Goal: Information Seeking & Learning: Learn about a topic

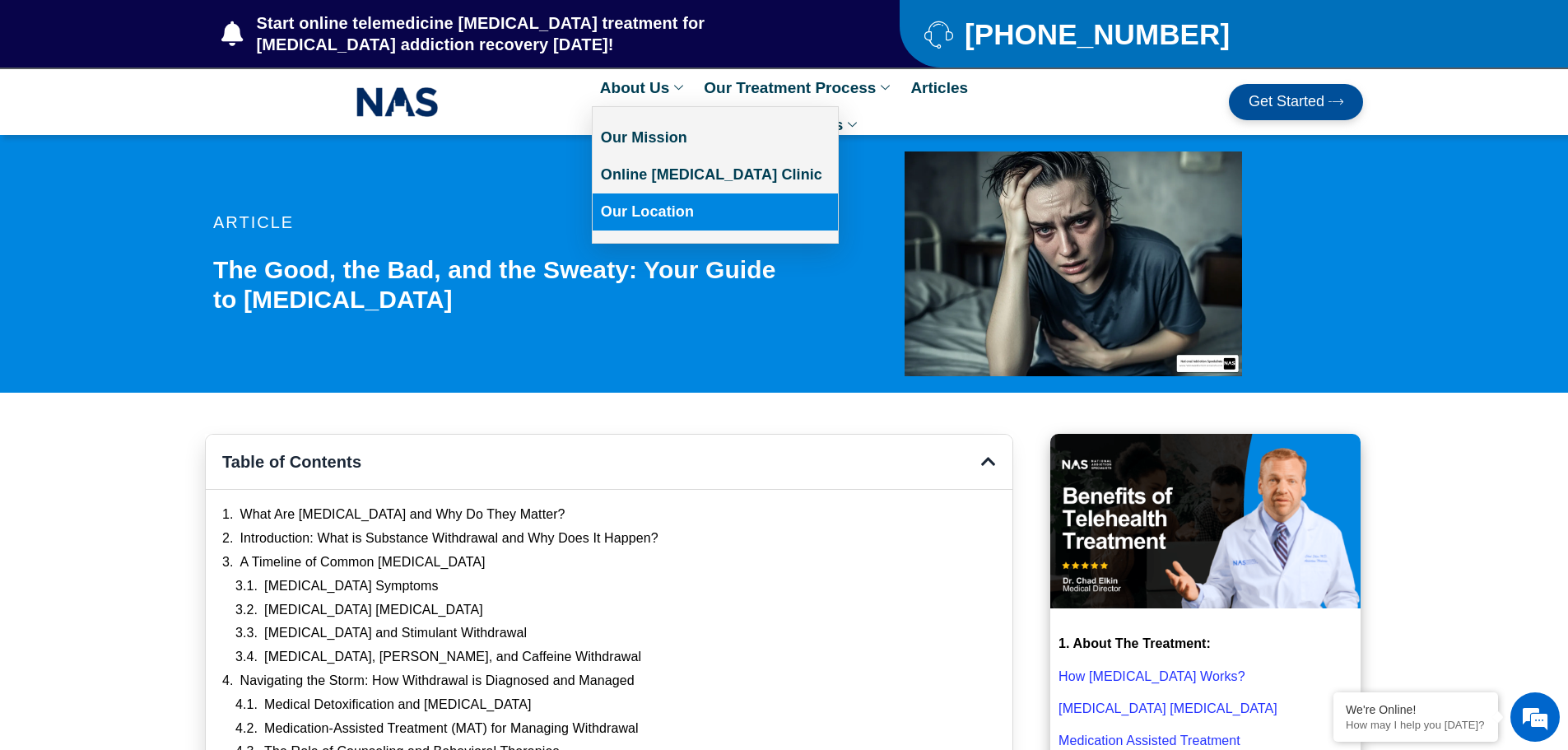
click at [643, 213] on link "Our Location" at bounding box center [714, 212] width 245 height 37
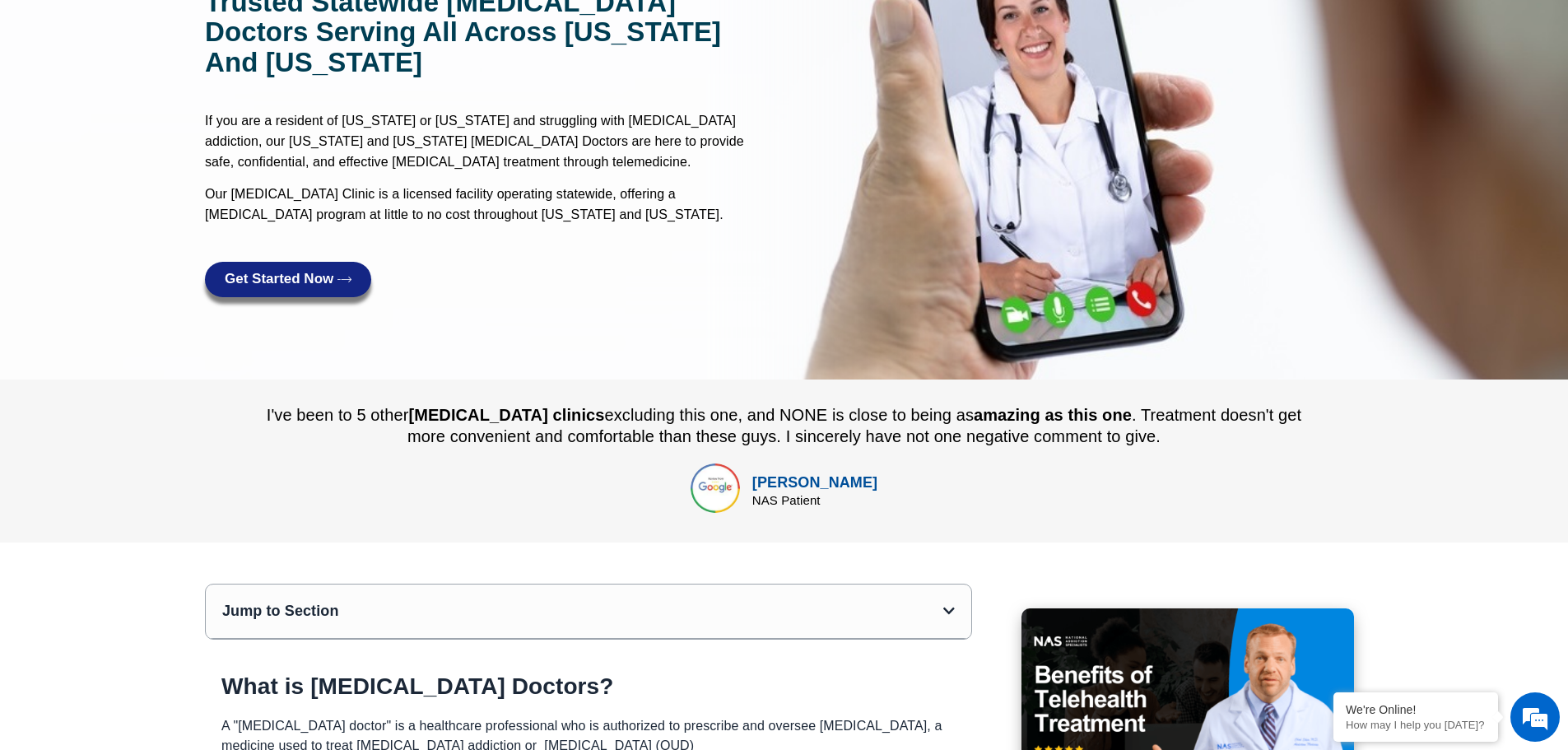
scroll to position [247, 0]
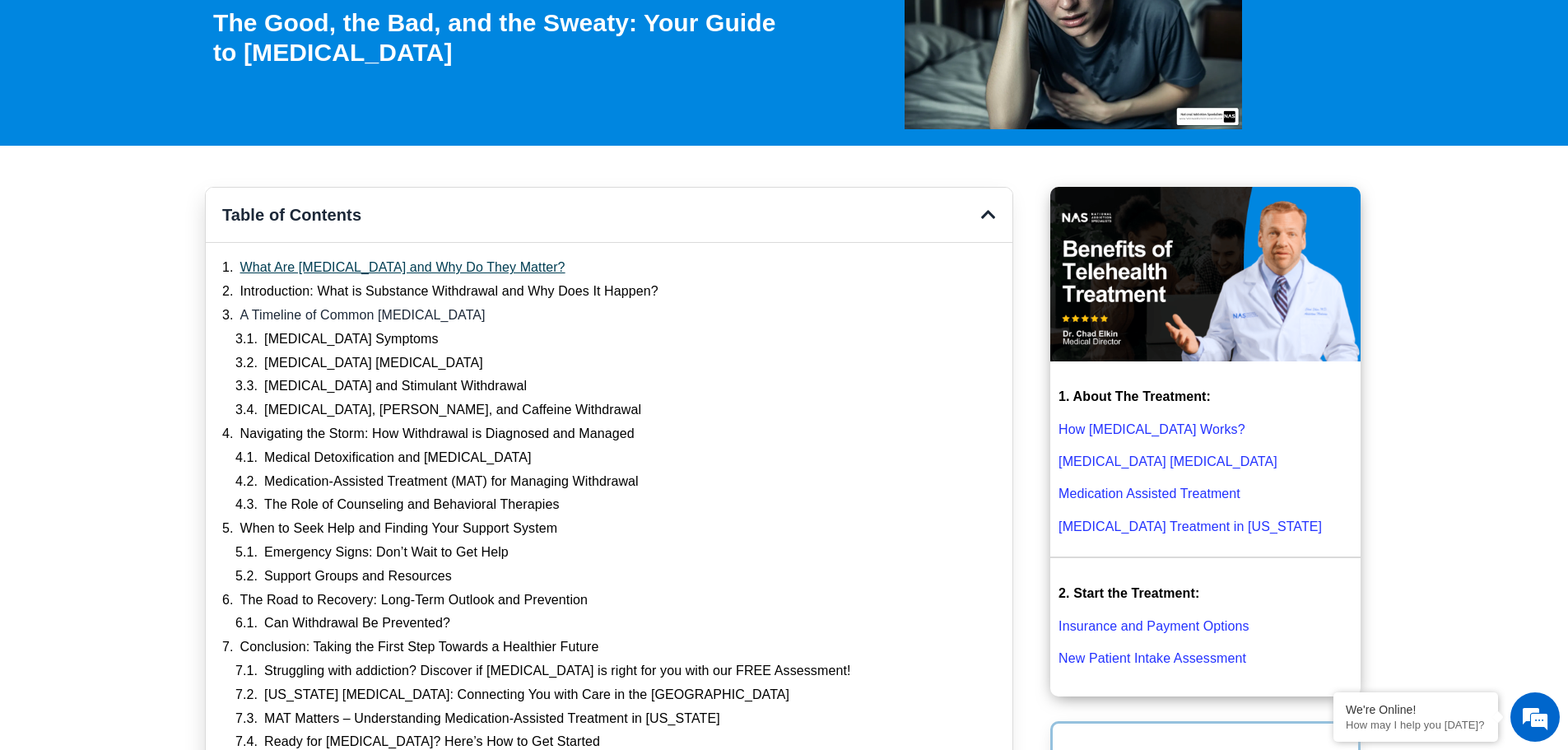
click at [442, 271] on link "What Are [MEDICAL_DATA] and Why Do They Matter?" at bounding box center [402, 268] width 325 height 17
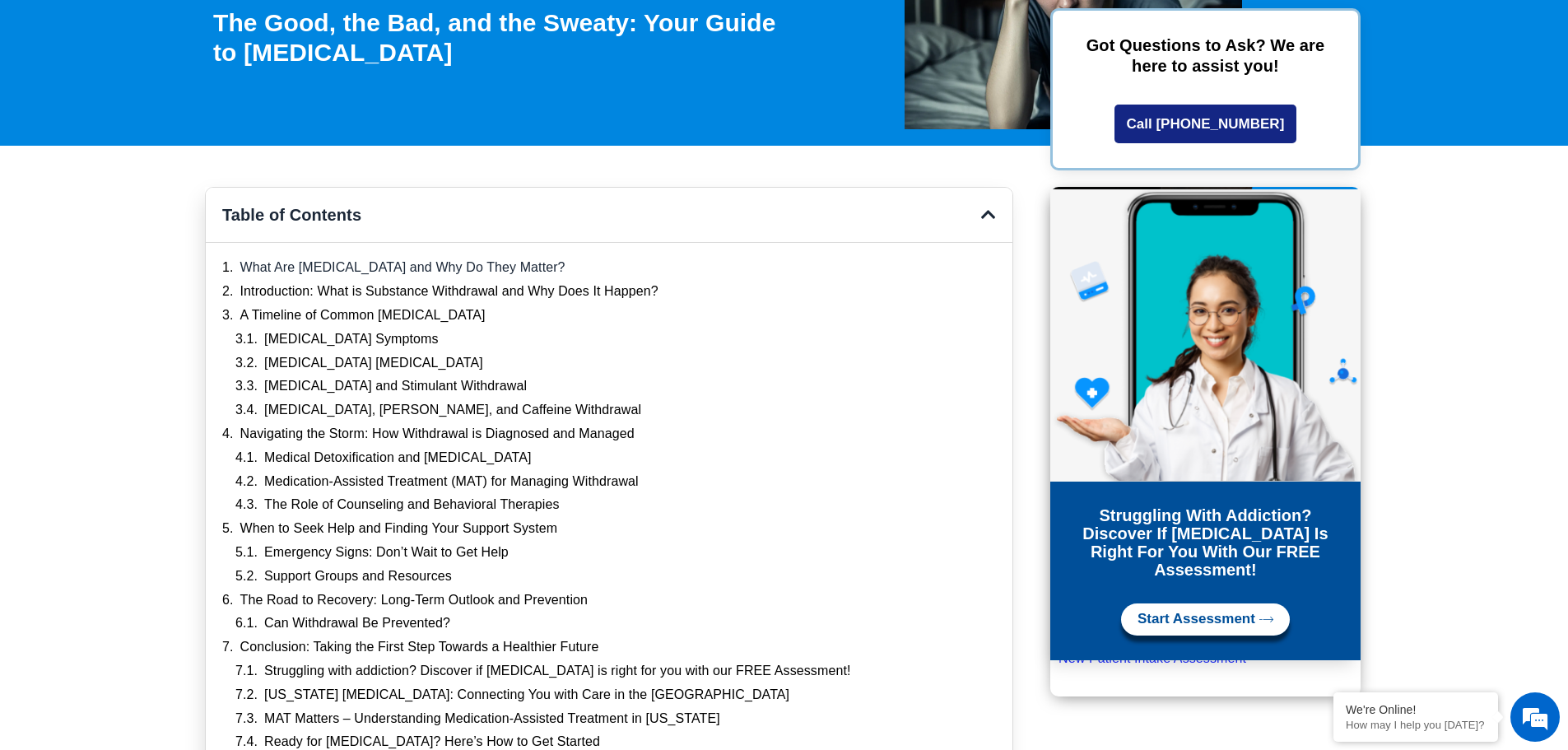
scroll to position [1102, 0]
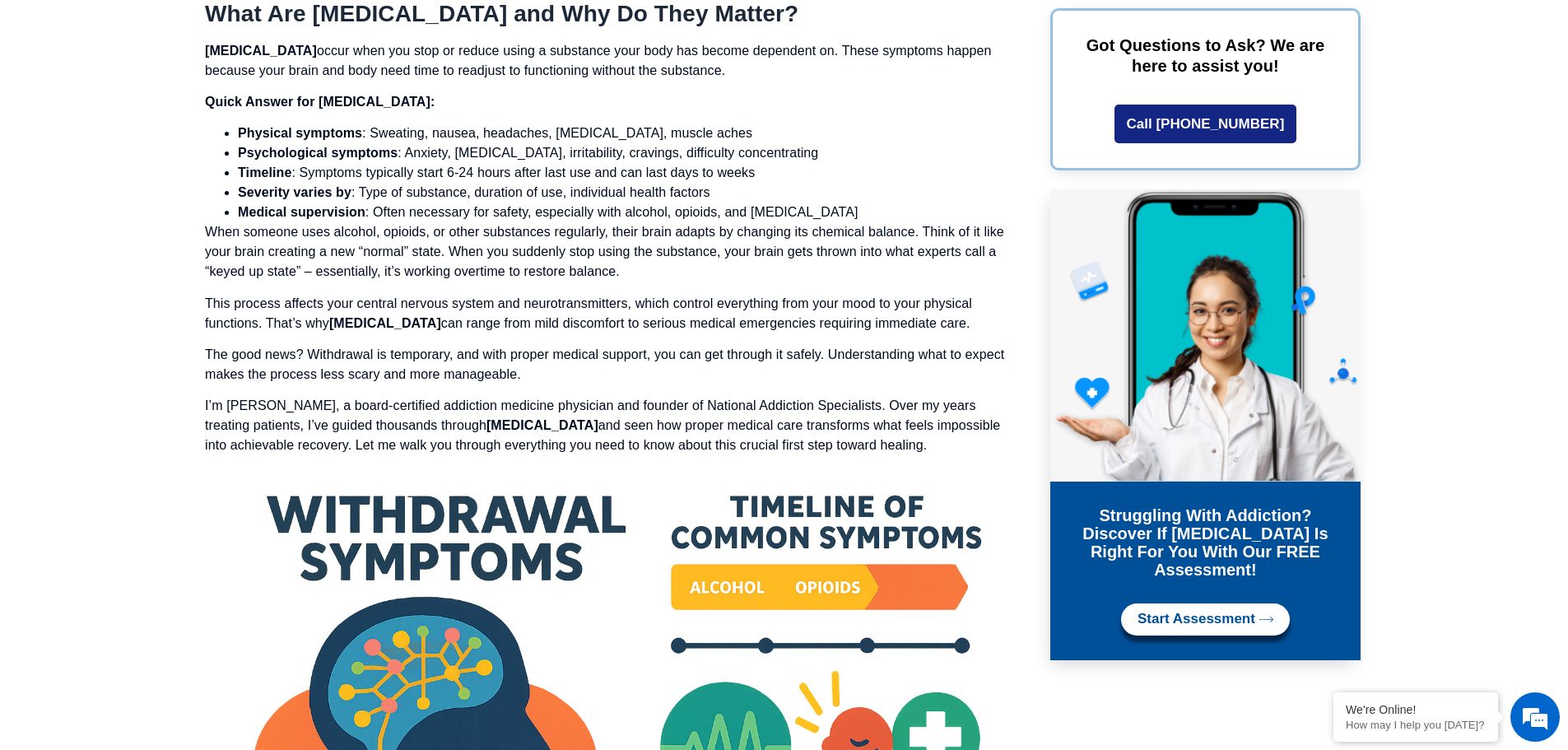
drag, startPoint x: 209, startPoint y: 10, endPoint x: 904, endPoint y: 453, distance: 824.2
copy div "Lore Ips Dolorsitam Consecte adi Eli Se Doei Tempor? Incididunt utlabore etdol …"
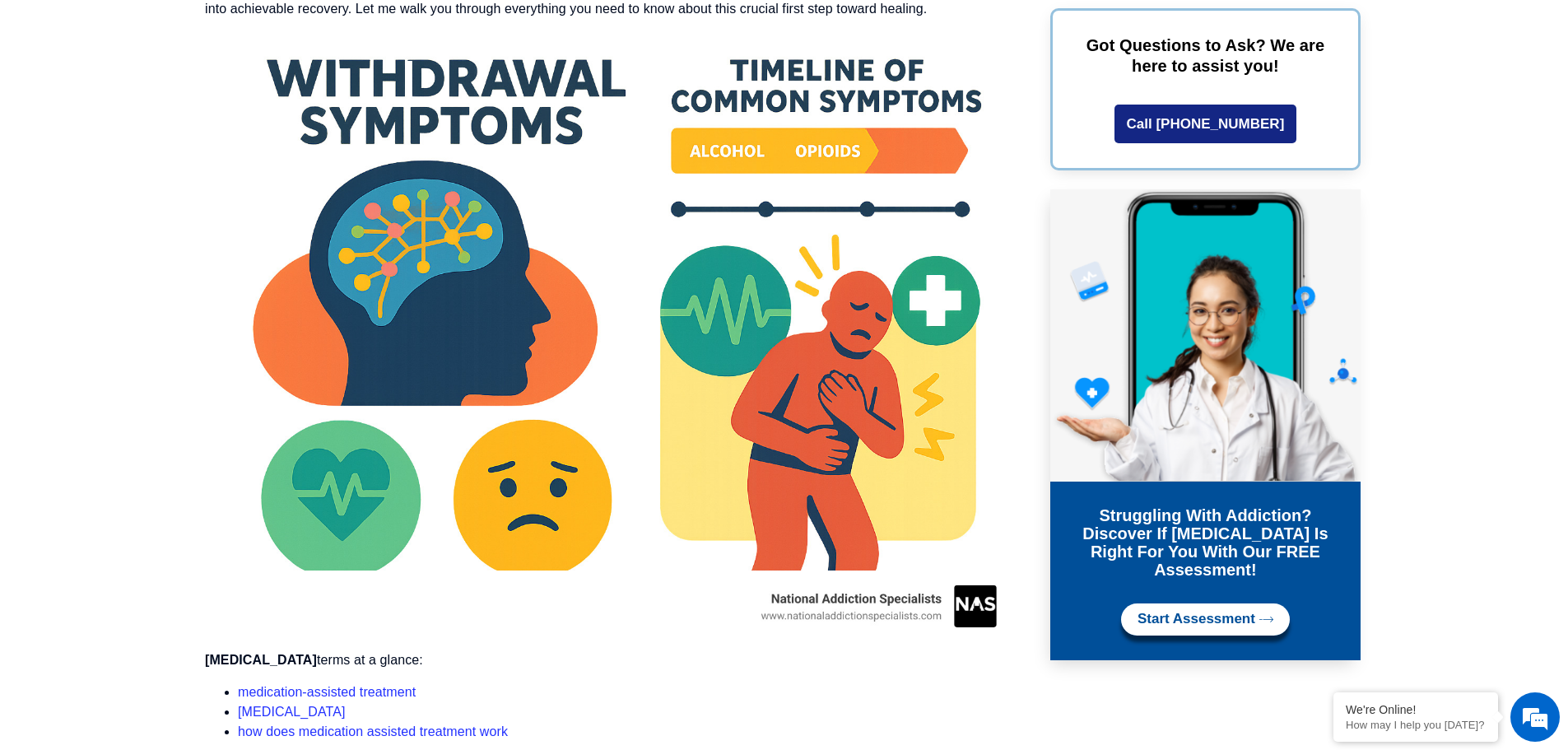
scroll to position [1514, 0]
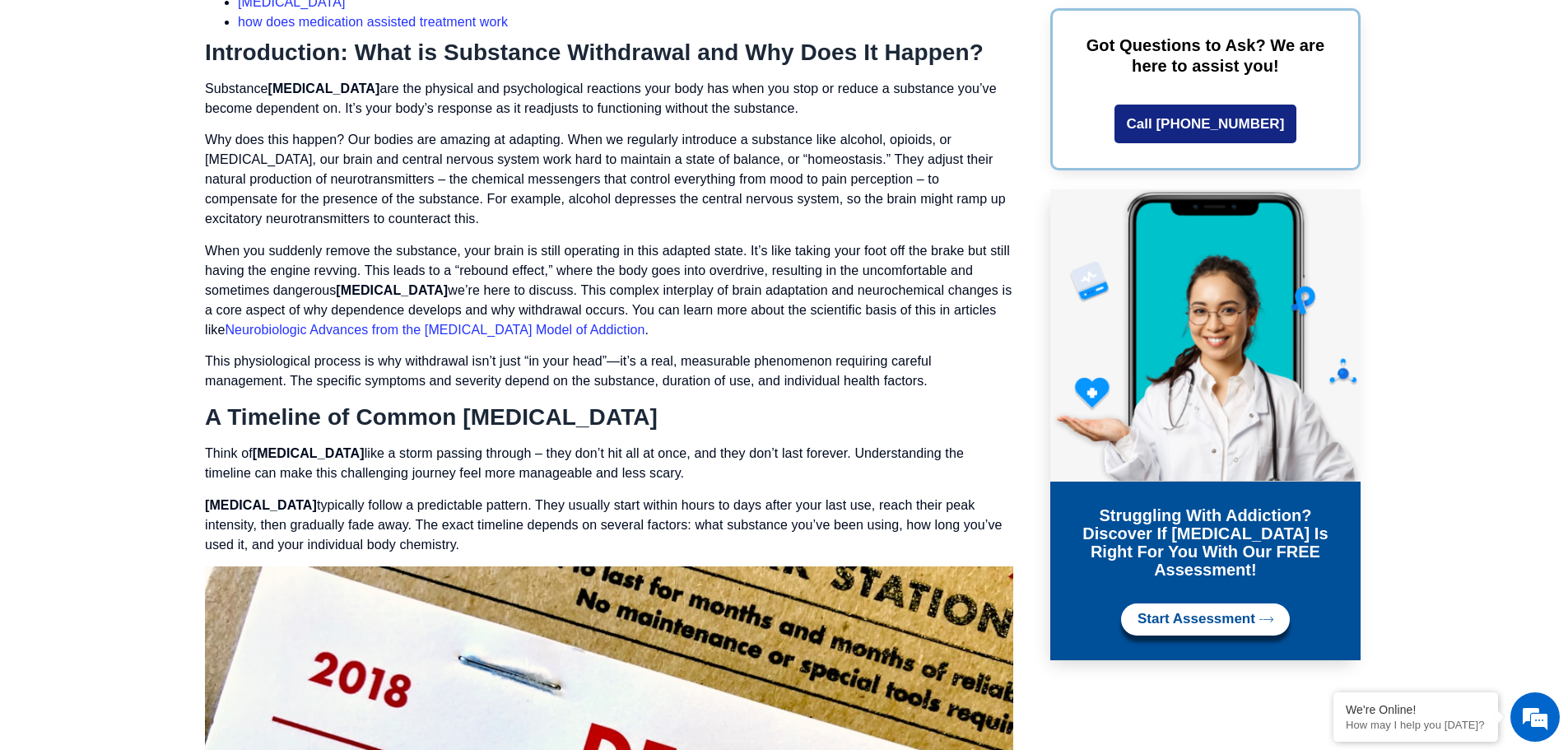
scroll to position [2254, 0]
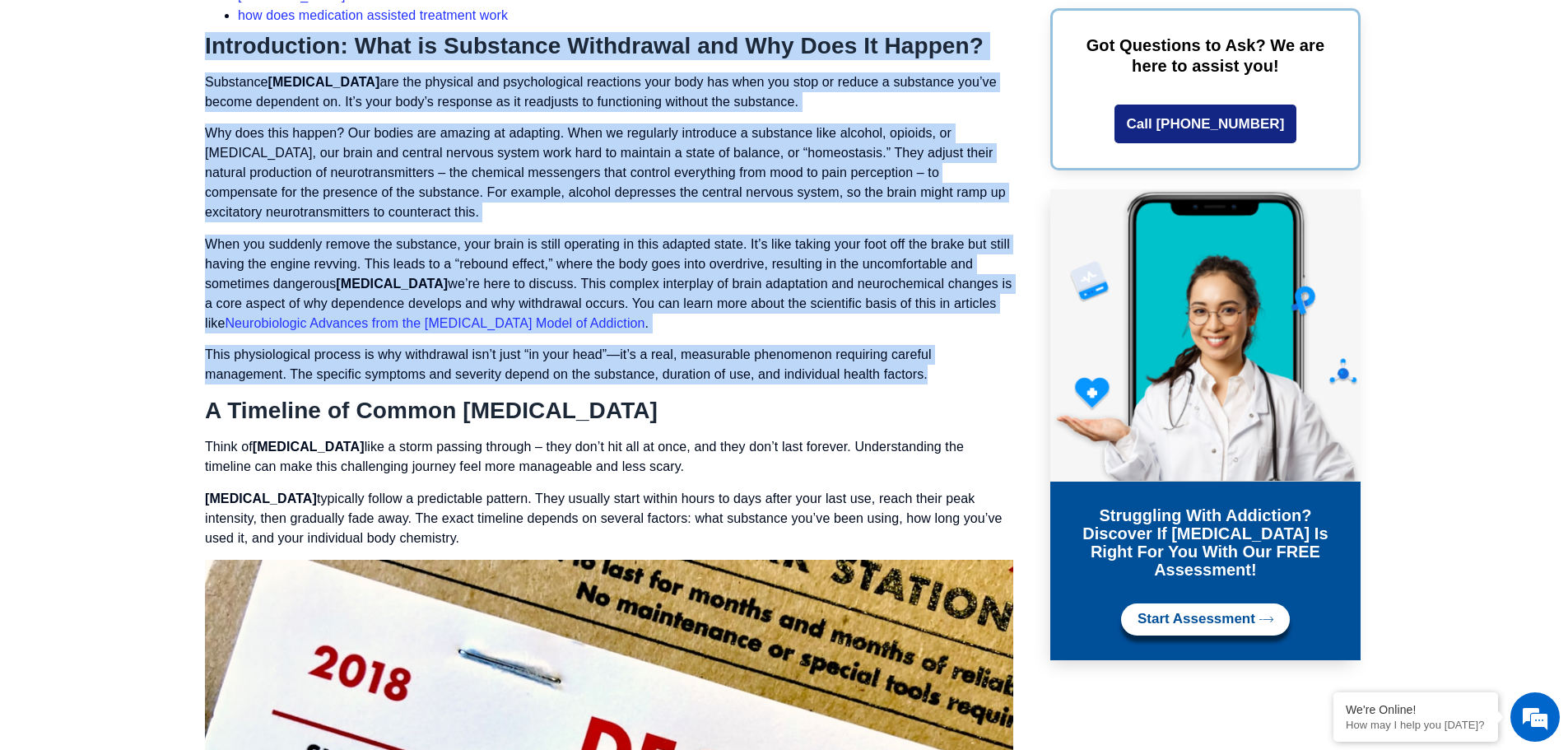
drag, startPoint x: 193, startPoint y: 45, endPoint x: 926, endPoint y: 375, distance: 803.9
copy div "Loremipsumdo: Sita co Adipiscin Elitseddoe tem Inc Utla Et Dolore? Magnaaliq en…"
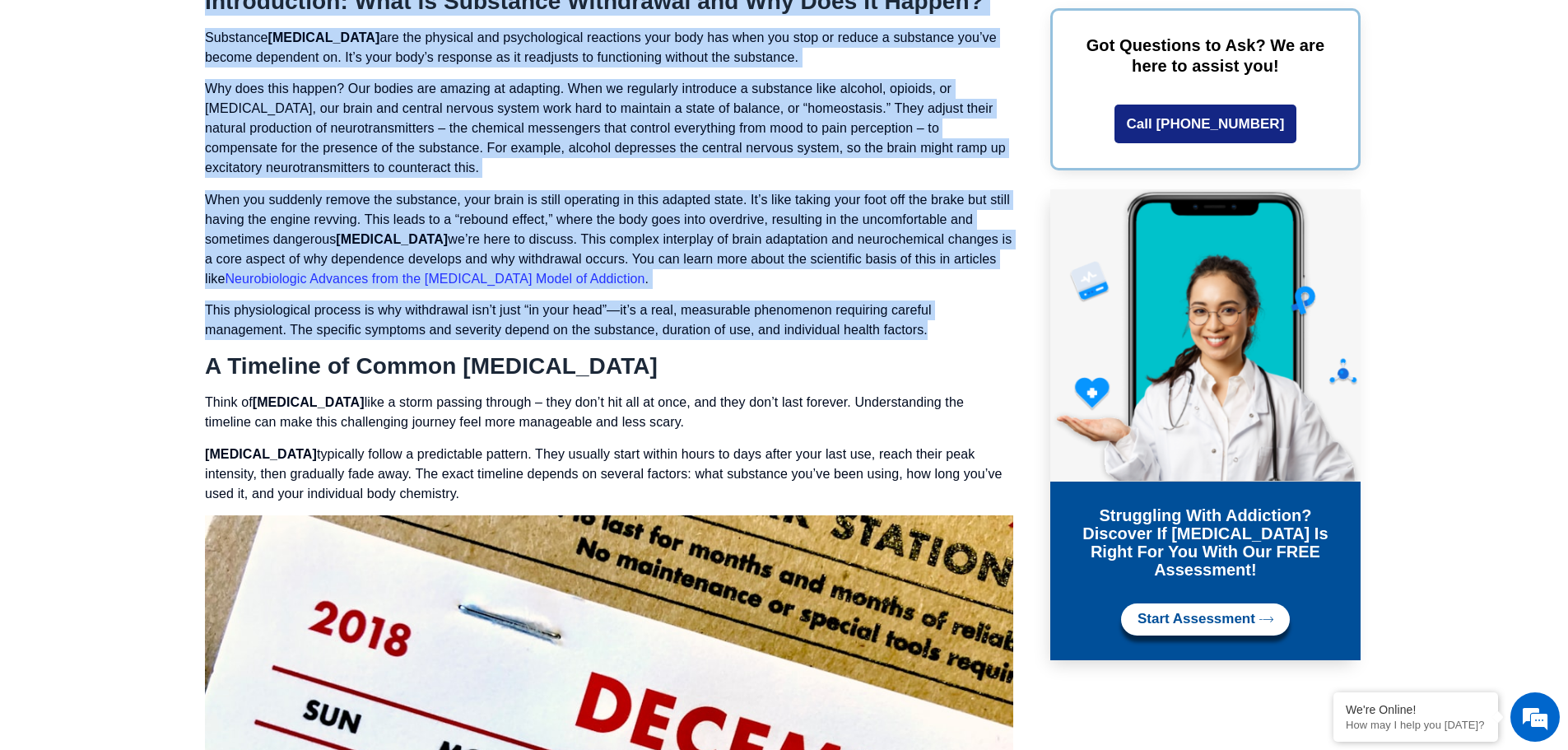
scroll to position [2419, 0]
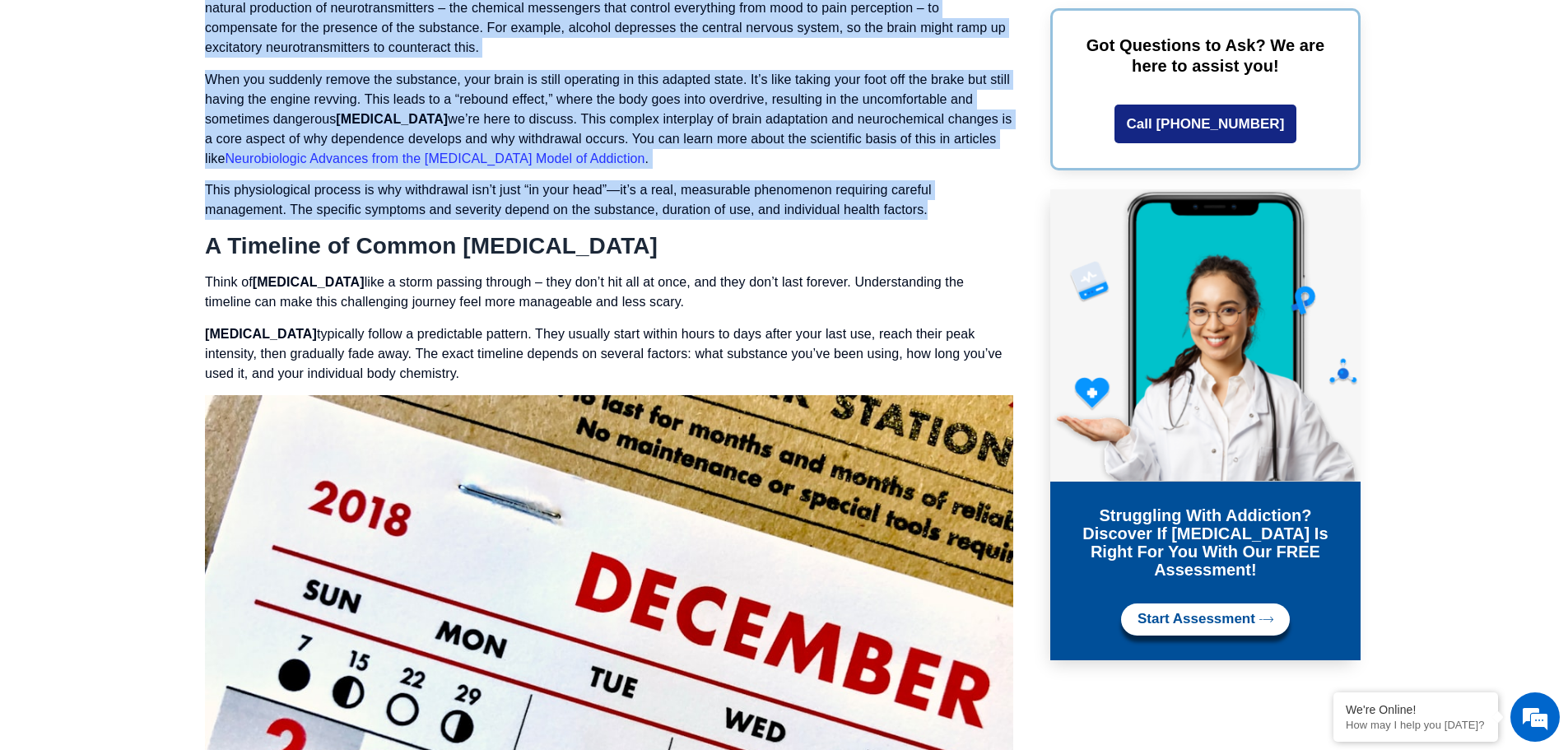
drag, startPoint x: 208, startPoint y: 249, endPoint x: 537, endPoint y: 376, distance: 352.7
copy div "A Timeline of Common [MEDICAL_DATA] Think of [MEDICAL_DATA] like a storm passin…"
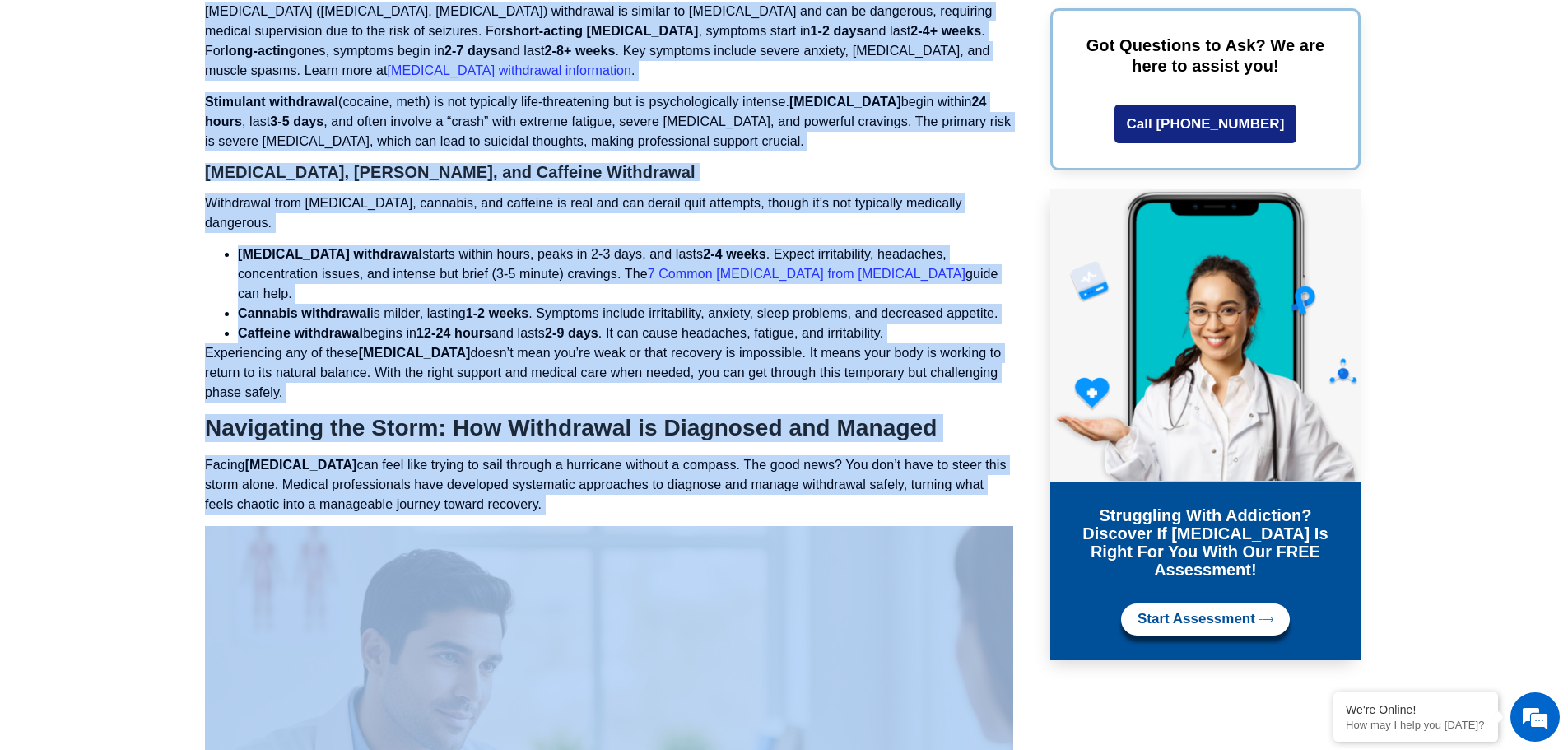
scroll to position [3984, 0]
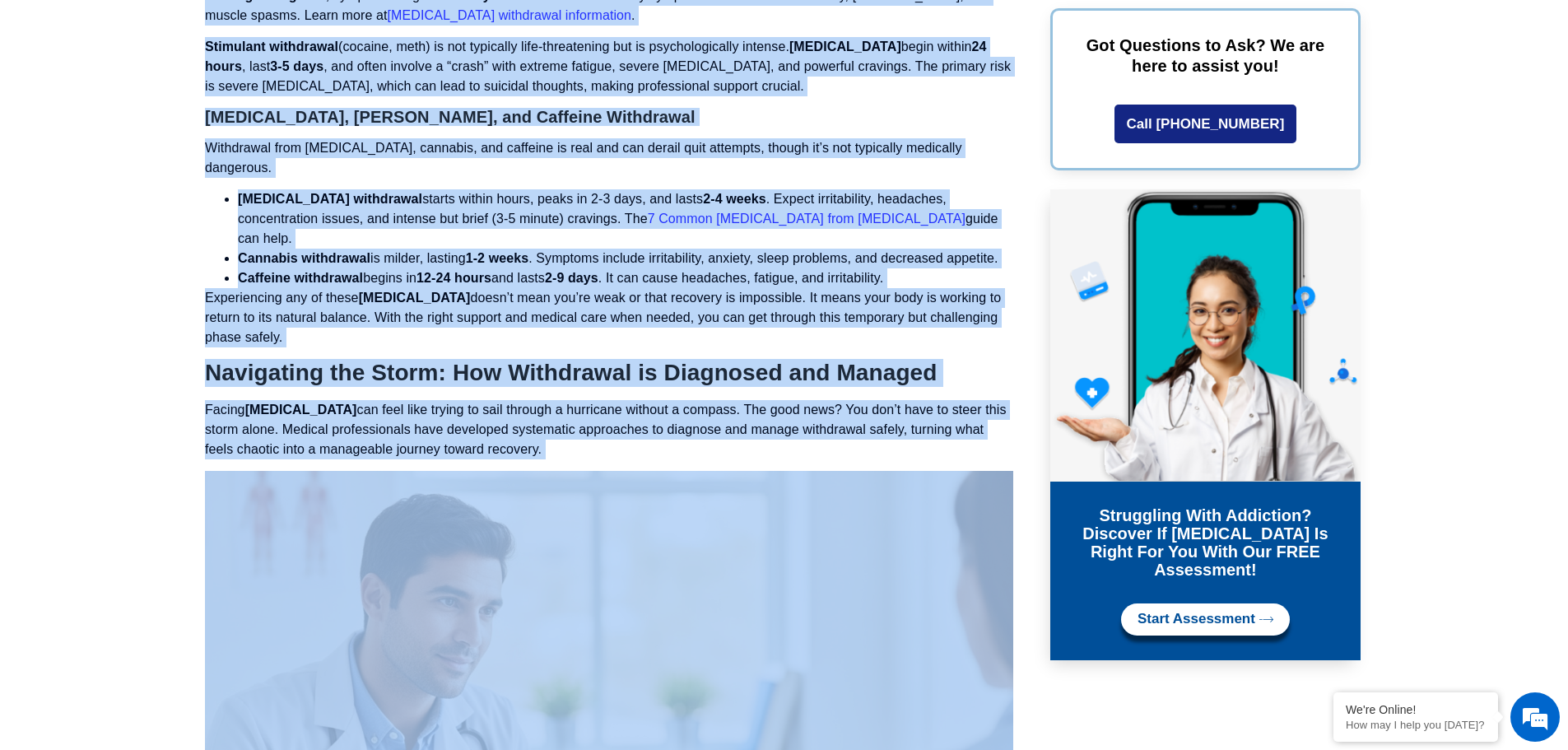
drag, startPoint x: 198, startPoint y: 283, endPoint x: 602, endPoint y: 388, distance: 417.4
click at [602, 388] on section "Table of Contents What Are [MEDICAL_DATA] and Why Do They Matter? Introduction:…" at bounding box center [784, 754] width 1568 height 8691
copy div "Lor’ip dolorsitam cons adipisci elitsedd (eius temporin, utlabo, etd magnaal) e…"
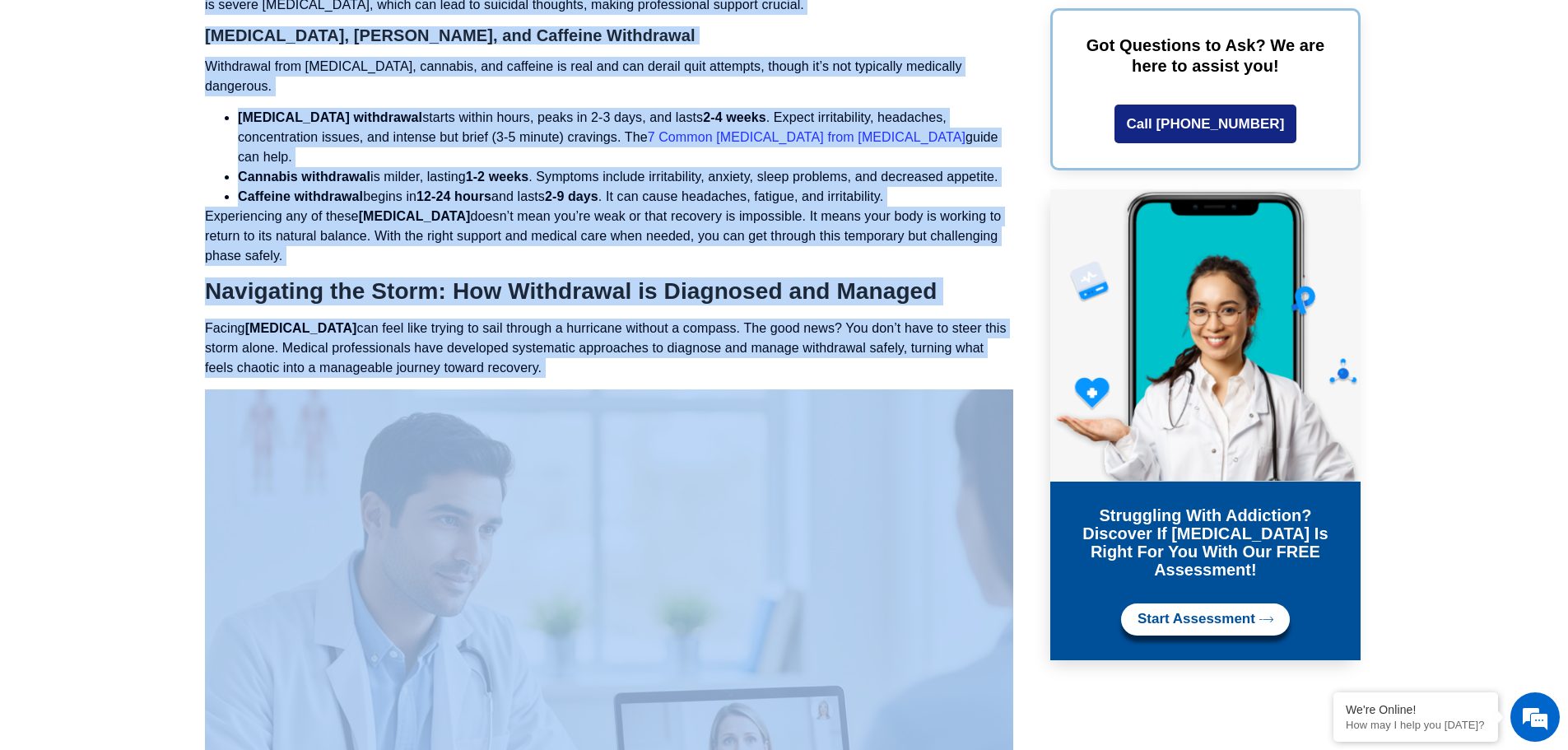
scroll to position [4231, 0]
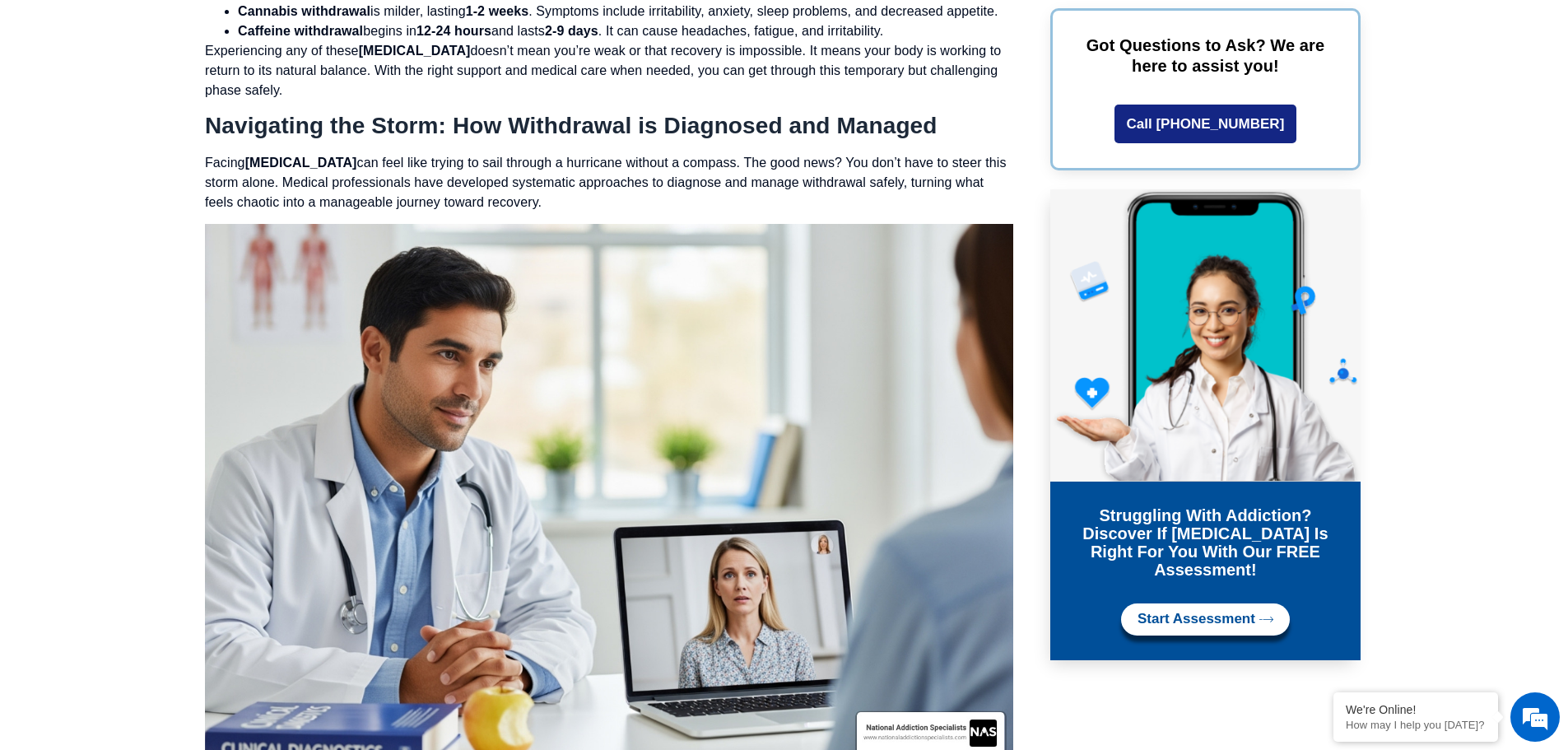
click at [153, 368] on section "Table of Contents What Are [MEDICAL_DATA] and Why Do They Matter? Introduction:…" at bounding box center [784, 507] width 1568 height 8691
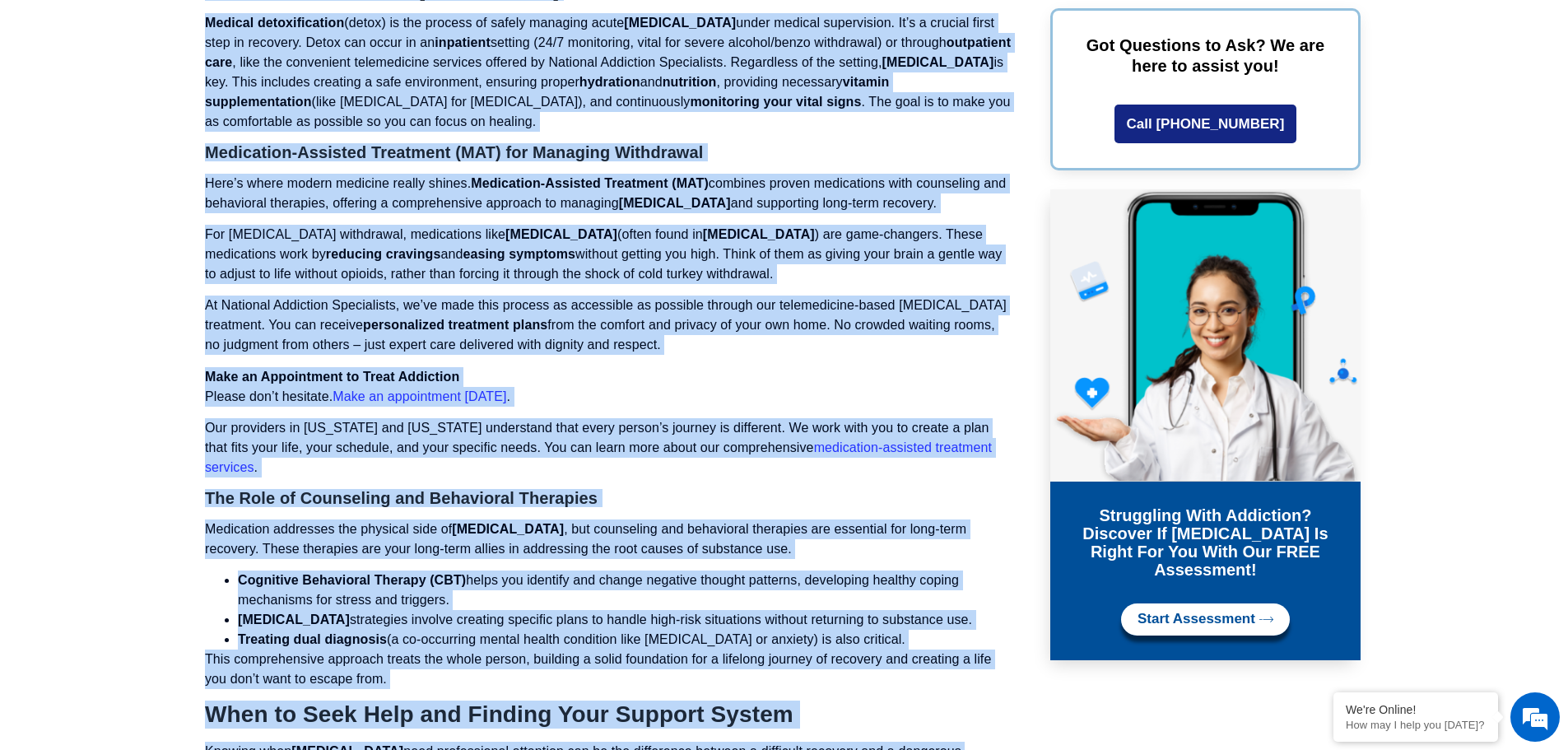
scroll to position [5257, 0]
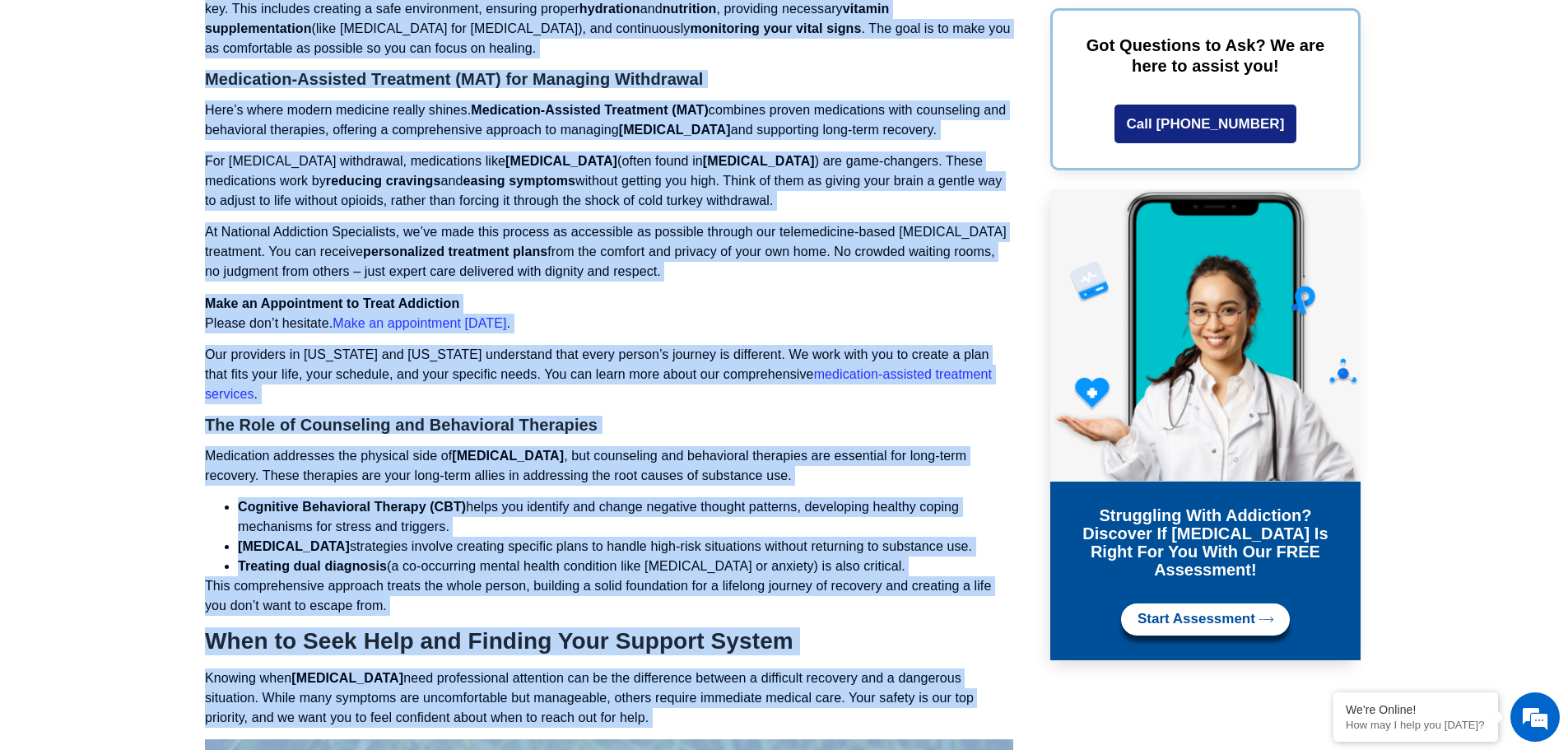
drag, startPoint x: 204, startPoint y: 227, endPoint x: 686, endPoint y: 644, distance: 637.3
copy div "Lore ips dolor sit ame cons, ad elits doei t incididu utlabore etdolorema ali e…"
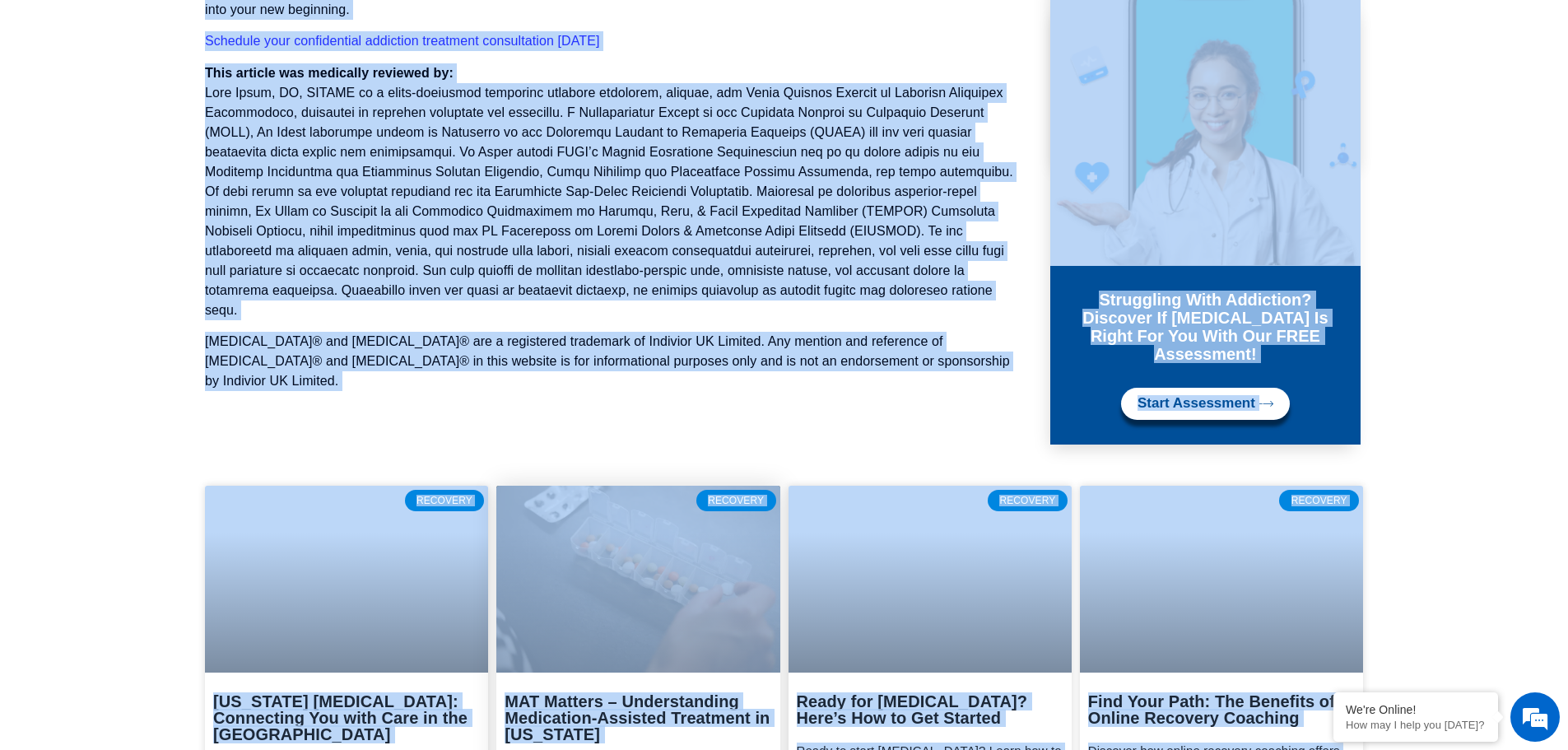
scroll to position [8650, 0]
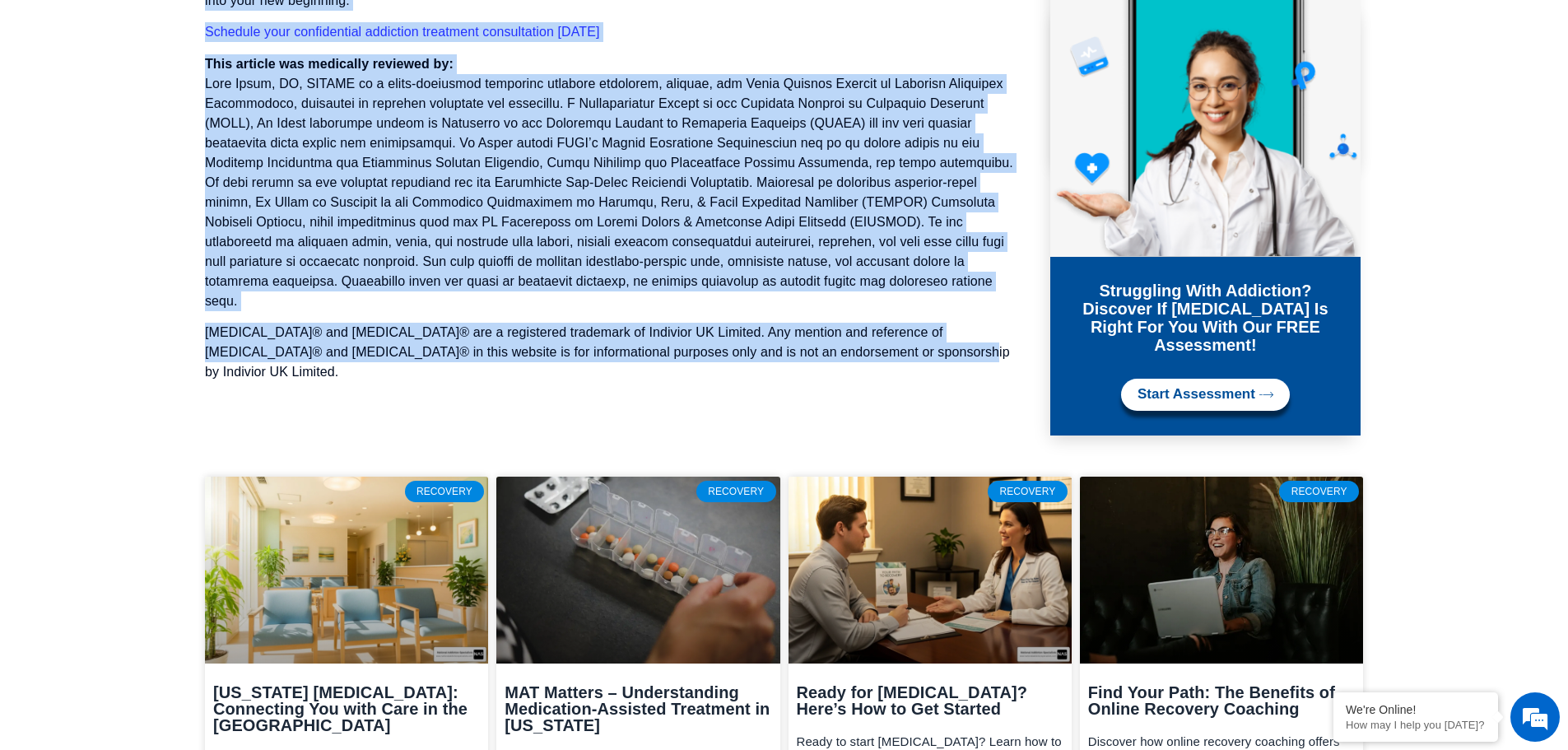
drag, startPoint x: 202, startPoint y: 67, endPoint x: 898, endPoint y: 242, distance: 717.7
copy div "Loremips dol’s a cons adipisc. Elitsedd e tempor incidid utlabor et dolo ma ali…"
